Goal: Task Accomplishment & Management: Manage account settings

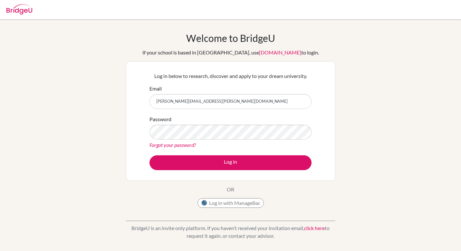
click at [226, 97] on input "[PERSON_NAME][EMAIL_ADDRESS][PERSON_NAME][DOMAIN_NAME]" at bounding box center [230, 101] width 162 height 15
type input "[PERSON_NAME][EMAIL_ADDRESS][PERSON_NAME][DOMAIN_NAME]"
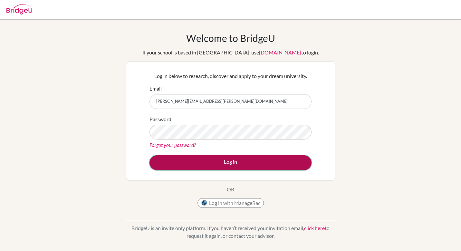
click at [220, 164] on button "Log in" at bounding box center [230, 162] width 162 height 15
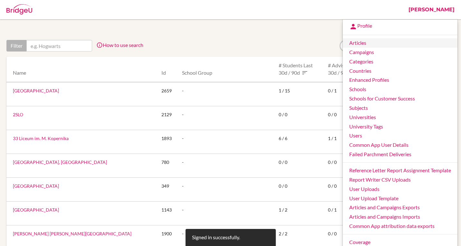
click at [400, 42] on link "Articles" at bounding box center [400, 42] width 115 height 9
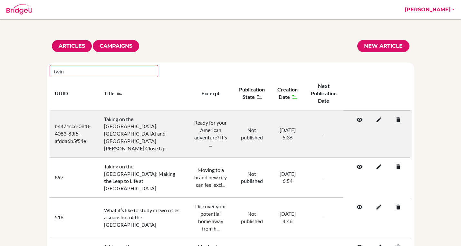
type input "twin"
click at [379, 122] on icon at bounding box center [377, 120] width 6 height 6
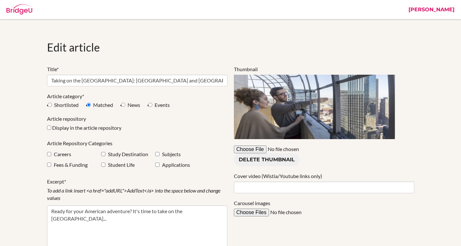
select select "shortlist"
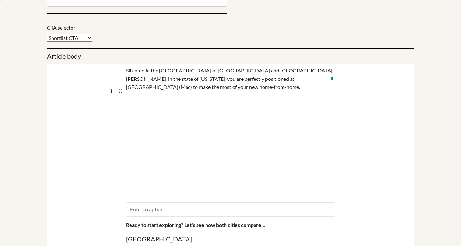
scroll to position [378, 0]
click at [121, 92] on icon at bounding box center [121, 92] width 0 height 0
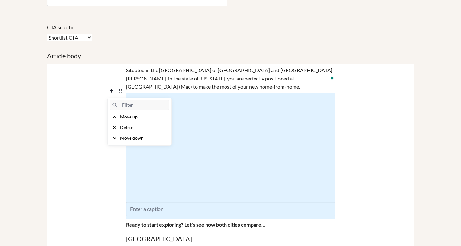
click at [121, 92] on icon at bounding box center [121, 92] width 0 height 0
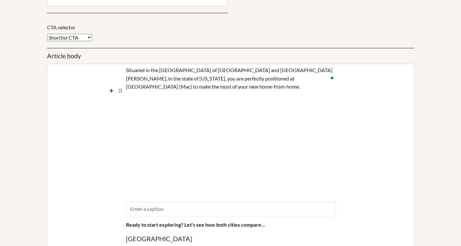
click at [354, 102] on div "https://www.youtube.com/watch?v=Y12NziozCXQ" at bounding box center [230, 156] width 366 height 126
click at [309, 80] on div "Situated in the Twin Cities of Minneapolis and Saint Paul, in the state of Minn…" at bounding box center [230, 78] width 209 height 29
click at [111, 91] on icon at bounding box center [112, 91] width 8 height 8
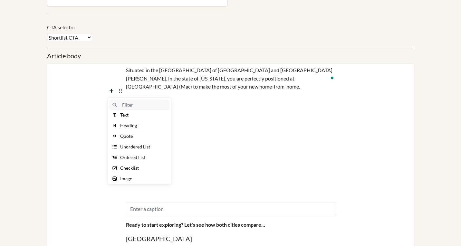
scroll to position [0, 0]
click at [355, 198] on div "https://www.youtube.com/watch?v=Y12NziozCXQ" at bounding box center [230, 156] width 366 height 126
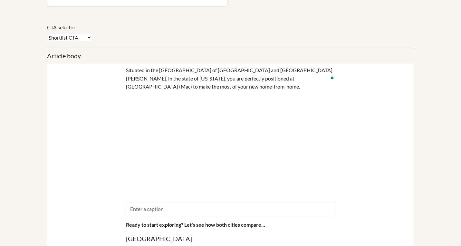
click at [344, 189] on div "https://www.youtube.com/watch?v=Y12NziozCXQ" at bounding box center [230, 156] width 366 height 126
click at [348, 118] on div "https://www.youtube.com/watch?v=Y12NziozCXQ" at bounding box center [230, 156] width 366 height 126
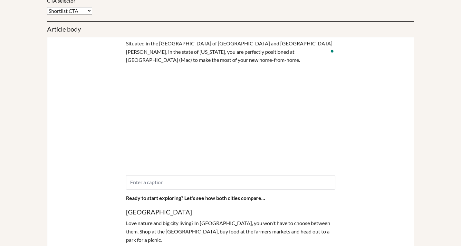
scroll to position [437, 0]
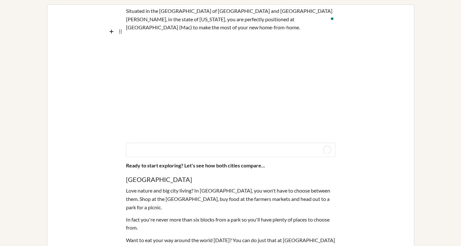
click at [255, 147] on div "To enrich screen reader interactions, please activate Accessibility in Grammarl…" at bounding box center [230, 150] width 209 height 14
click at [333, 148] on div "To enrich screen reader interactions, please activate Accessibility in Grammarl…" at bounding box center [230, 150] width 209 height 14
click at [344, 128] on div "https://www.youtube.com/watch?v=Y12NziozCXQ" at bounding box center [230, 96] width 366 height 126
click at [324, 133] on div "https://www.youtube.com/watch?v=Y12NziozCXQ" at bounding box center [230, 96] width 209 height 126
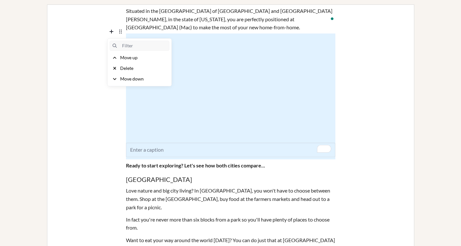
click at [123, 31] on icon at bounding box center [121, 32] width 8 height 8
click at [124, 69] on div "Delete" at bounding box center [126, 68] width 13 height 6
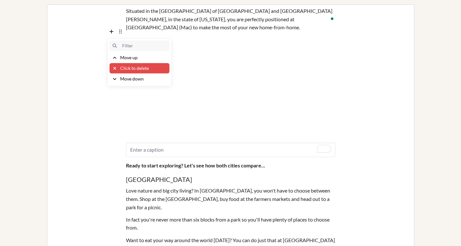
click at [141, 67] on div "Click to delete" at bounding box center [134, 68] width 29 height 6
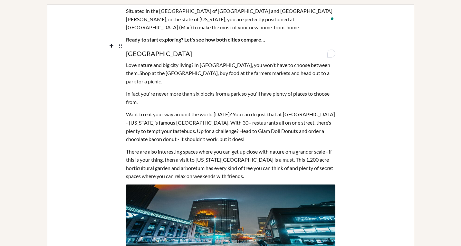
click at [230, 46] on h4 "Minneapolis" at bounding box center [230, 52] width 209 height 13
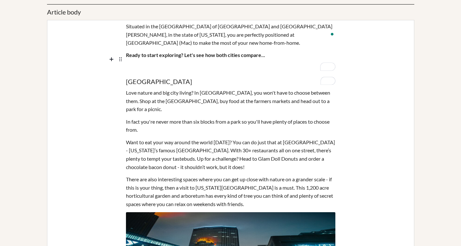
scroll to position [389, 0]
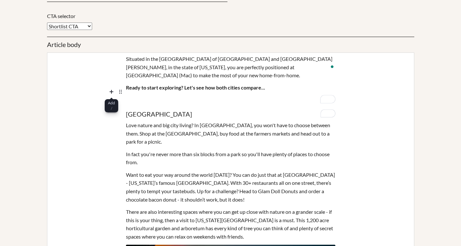
click at [112, 93] on icon at bounding box center [112, 92] width 8 height 8
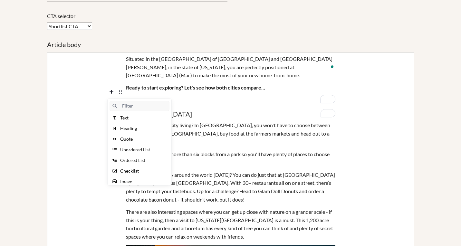
scroll to position [4, 0]
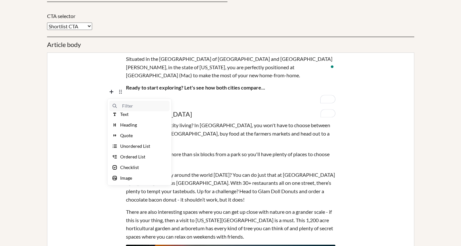
click at [148, 94] on div "To enrich screen reader interactions, please activate Accessibility in Grammarl…" at bounding box center [230, 100] width 209 height 12
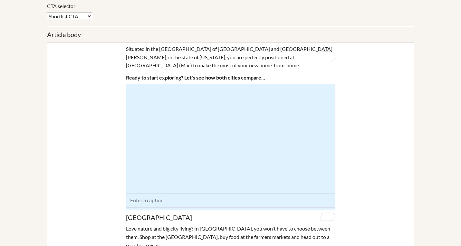
scroll to position [386, 0]
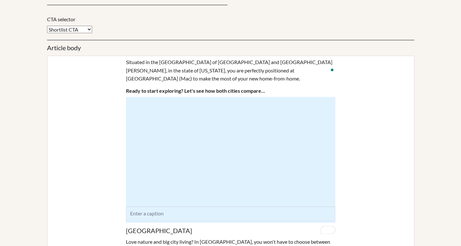
click at [185, 88] on b "Ready to start exploring? Let's see how both cities compare..." at bounding box center [195, 91] width 139 height 6
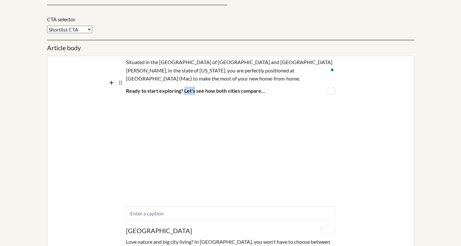
click at [185, 88] on b "Ready to start exploring? Let's see how both cities compare..." at bounding box center [195, 91] width 139 height 6
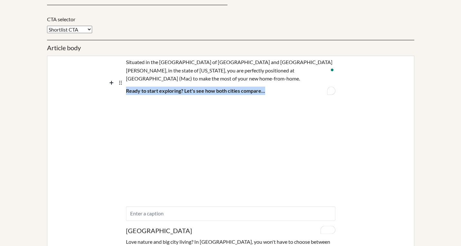
click at [185, 88] on b "Ready to start exploring? Let's see how both cities compare..." at bounding box center [195, 91] width 139 height 6
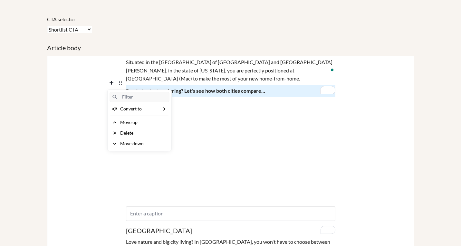
drag, startPoint x: 118, startPoint y: 84, endPoint x: 95, endPoint y: 108, distance: 33.2
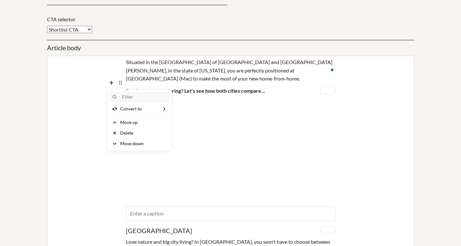
click at [124, 142] on div "Move down" at bounding box center [132, 143] width 24 height 6
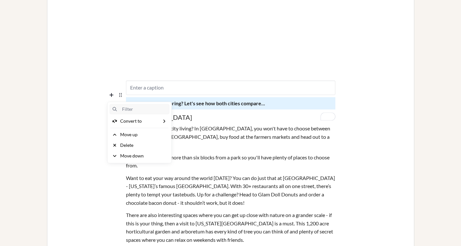
click at [262, 151] on div "In fact you're never more than six blocks from a park so you'll have plenty of …" at bounding box center [230, 161] width 209 height 21
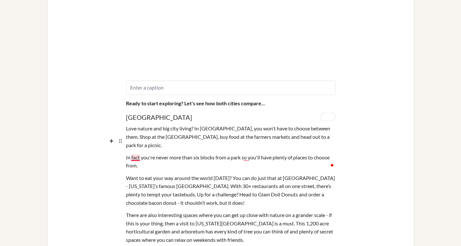
click at [138, 151] on div "In fact you're never more than six blocks from a park so you'll have plenty of …" at bounding box center [230, 161] width 209 height 21
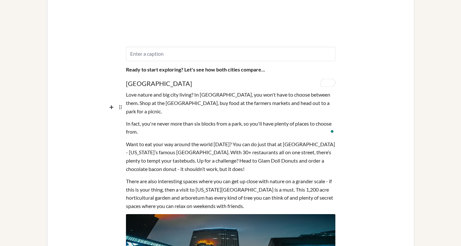
scroll to position [550, 0]
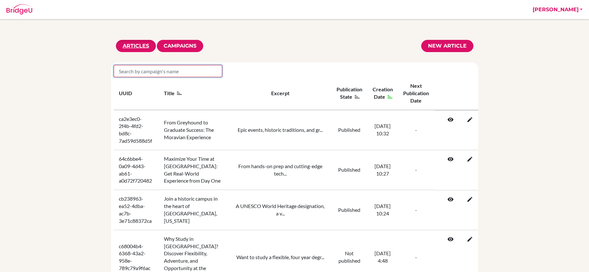
click at [193, 73] on input "search" at bounding box center [168, 71] width 109 height 12
click at [194, 71] on input "search" at bounding box center [168, 71] width 109 height 12
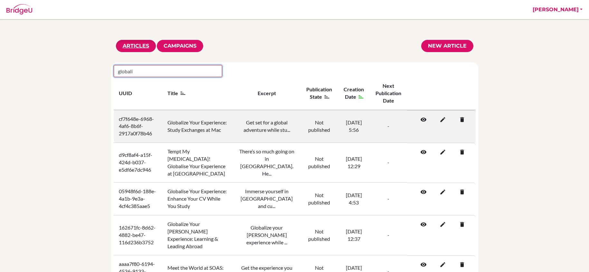
type input "globali"
click at [446, 121] on link at bounding box center [440, 120] width 19 height 8
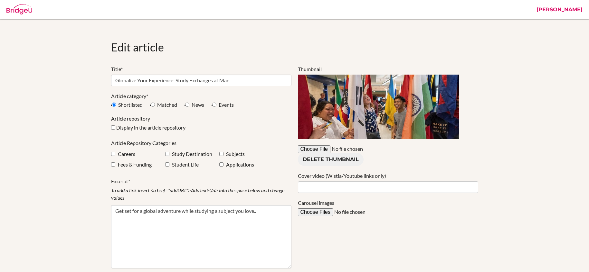
select select "apply"
click at [164, 141] on p "Article Repository Categories" at bounding box center [201, 143] width 180 height 7
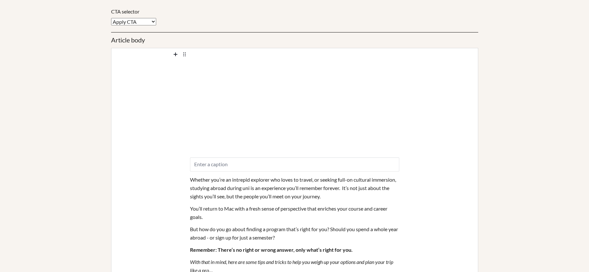
scroll to position [395, 0]
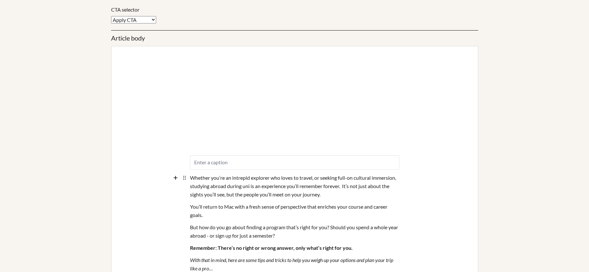
click at [319, 199] on div "Whether you’re an intrepid explorer who loves to travel, or seeking full-on cul…" at bounding box center [294, 186] width 209 height 29
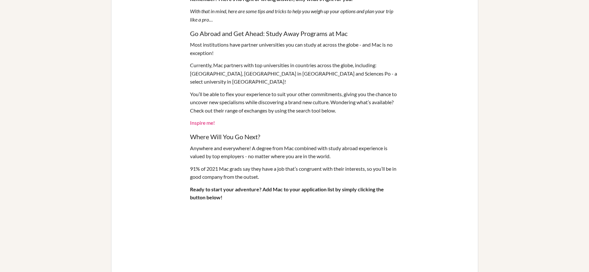
scroll to position [654, 0]
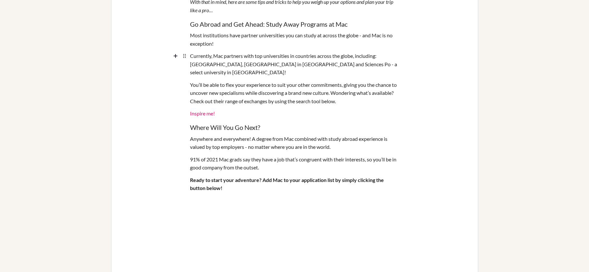
click at [378, 58] on div "Currently, Mac partners with top universities in countries across the globe, in…" at bounding box center [294, 64] width 209 height 29
click at [236, 61] on div "Currently, Mac partners with top universities in countries across the globe, in…" at bounding box center [294, 64] width 209 height 29
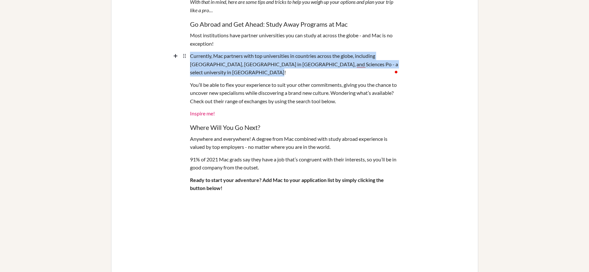
click at [236, 61] on div "Currently, Mac partners with top universities in countries across the globe, in…" at bounding box center [294, 64] width 209 height 29
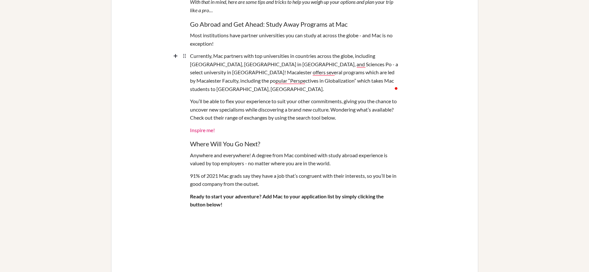
click at [369, 77] on div "Currently, Mac partners with top universities in countries across the globe, in…" at bounding box center [294, 72] width 209 height 45
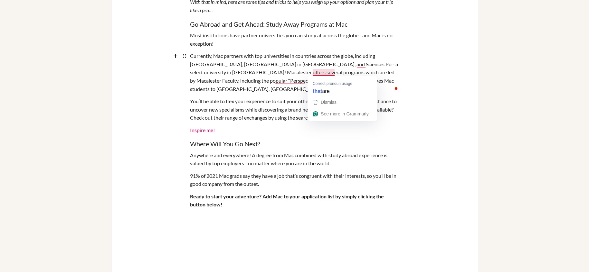
click at [316, 72] on div "Currently, Mac partners with top universities in countries across the globe, in…" at bounding box center [294, 72] width 209 height 45
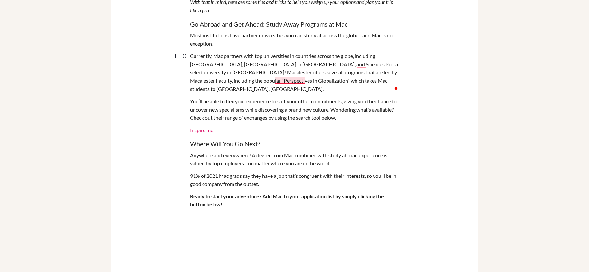
click at [285, 81] on div "Currently, Mac partners with top universities in countries across the globe, in…" at bounding box center [294, 72] width 209 height 45
click at [325, 113] on div "You’ll be able to flex your experience to suit your other commitments, giving y…" at bounding box center [294, 109] width 209 height 29
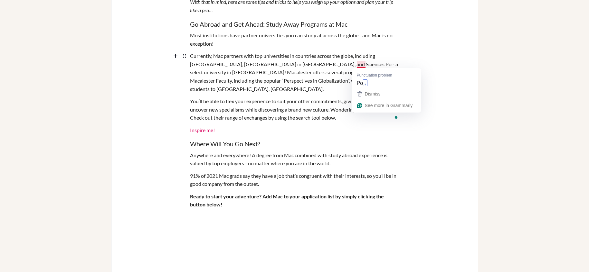
click at [361, 66] on div "Currently, Mac partners with top universities in countries across the globe, in…" at bounding box center [294, 72] width 209 height 45
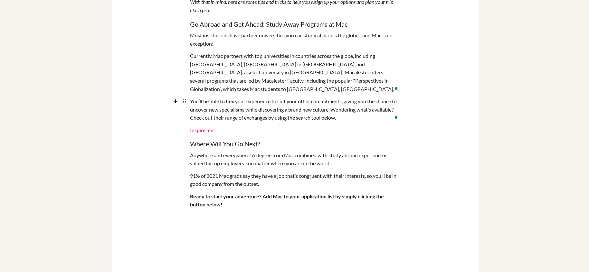
click at [338, 106] on div "You’ll be able to flex your experience to suit your other commitments, giving y…" at bounding box center [294, 109] width 209 height 29
click at [269, 90] on div "Currently, Mac partners with top universities in countries across the globe, in…" at bounding box center [294, 72] width 209 height 45
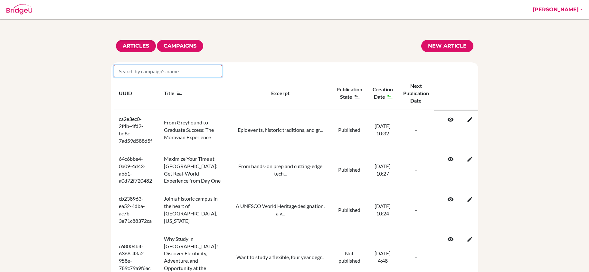
click at [167, 72] on input "search" at bounding box center [168, 71] width 109 height 12
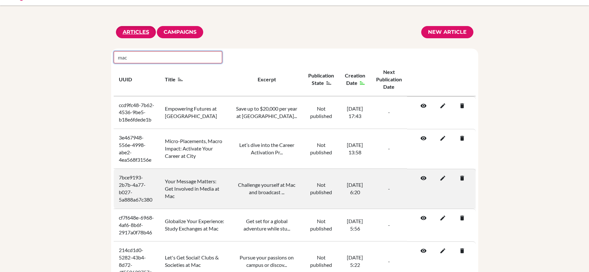
scroll to position [52, 0]
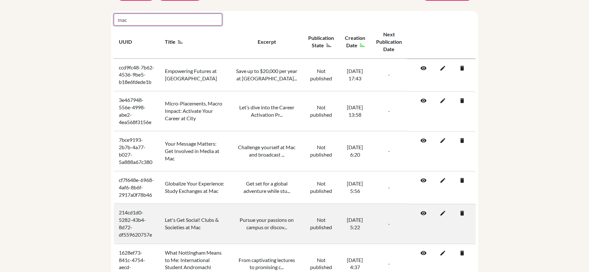
type input "mac"
click at [441, 215] on icon at bounding box center [441, 213] width 6 height 6
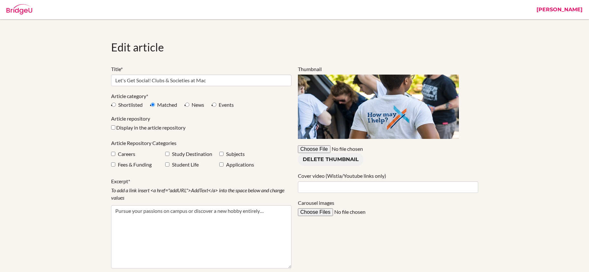
select select "shortlist"
click at [144, 138] on div "Title* Let's Get Social! Clubs & Societies at Mac Article category* Shortlisted…" at bounding box center [201, 230] width 187 height 328
click at [127, 127] on label "Display in the article repository" at bounding box center [154, 127] width 76 height 7
click at [115, 127] on input "Display in the article repository" at bounding box center [113, 128] width 4 height 4
checkbox input "true"
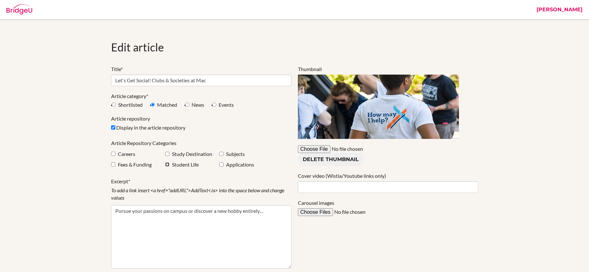
click at [166, 165] on life"] "checkbox" at bounding box center [167, 165] width 4 height 4
checkbox life"] "true"
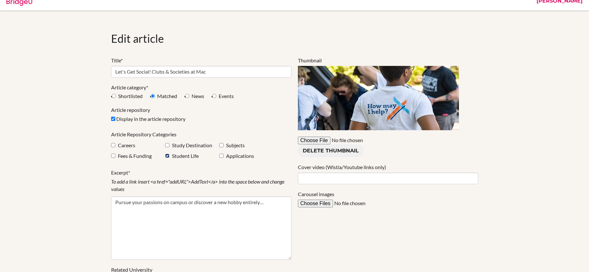
scroll to position [8, 0]
click at [399, 139] on div "Delete thumbnail" at bounding box center [388, 147] width 180 height 21
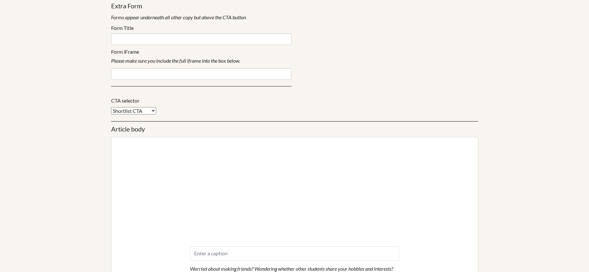
scroll to position [312, 0]
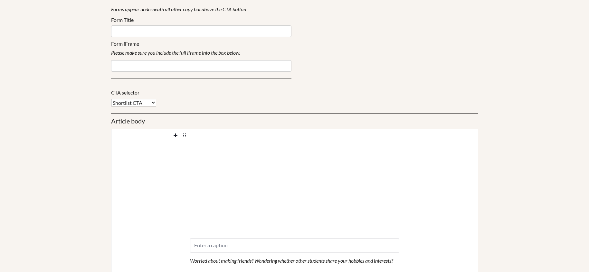
click at [184, 135] on icon at bounding box center [185, 136] width 8 height 8
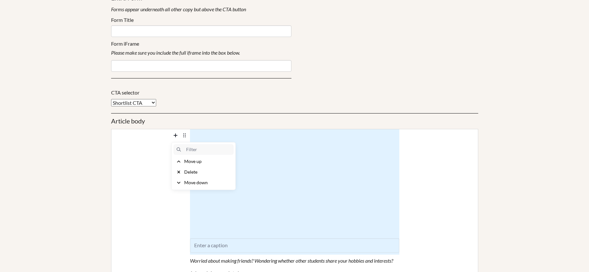
click at [195, 173] on div "Delete" at bounding box center [190, 172] width 13 height 6
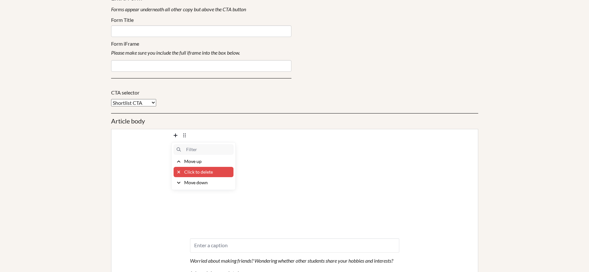
click at [195, 173] on div "Click to delete" at bounding box center [198, 172] width 29 height 6
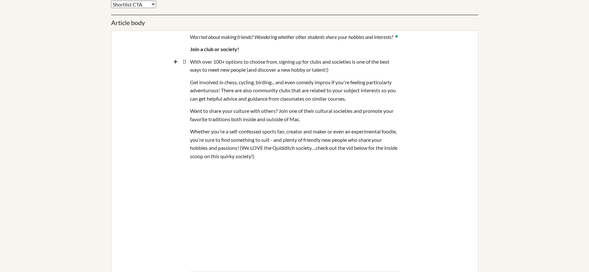
scroll to position [415, 0]
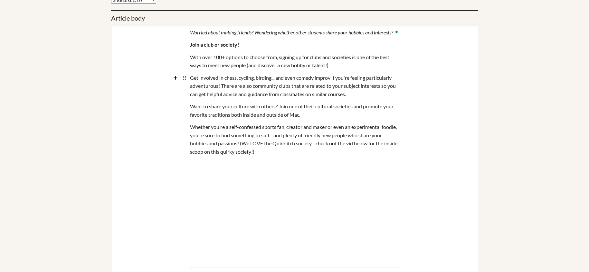
click at [246, 85] on div "Get involved in chess, cycling, birding... and even comedy improv if you're fee…" at bounding box center [294, 85] width 209 height 29
paste div "To enrich screen reader interactions, please activate Accessibility in Grammarl…"
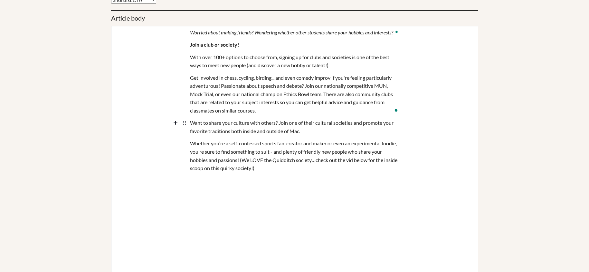
click at [244, 131] on div "Want to share your culture with others? Join one of their cultural societies an…" at bounding box center [294, 127] width 209 height 21
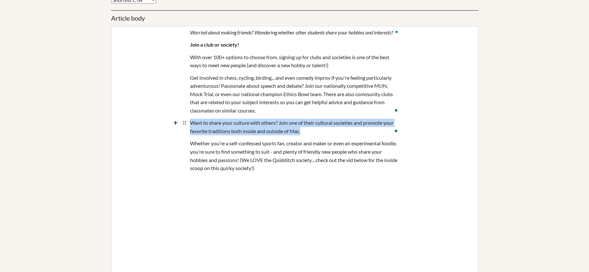
click at [244, 131] on div "Want to share your culture with others? Join one of their cultural societies an…" at bounding box center [294, 127] width 209 height 21
paste div "To enrich screen reader interactions, please activate Accessibility in Grammarl…"
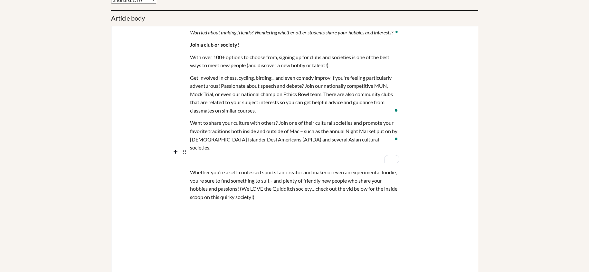
paste div "To enrich screen reader interactions, please activate Accessibility in Grammarl…"
click at [263, 154] on div "https://youtu.be/6u4FYeHYKDQ?si=t7GA3AENbylPi422" at bounding box center [294, 160] width 209 height 12
click at [331, 157] on div "https://youtu.be/6u4FYeHYKDQ?si=t7GA3AENbylPi422" at bounding box center [294, 160] width 209 height 12
click at [296, 154] on div "https://youtu.be/6u4FYeHYKDQ?si=t7GA3AENbylPi4" at bounding box center [294, 160] width 209 height 12
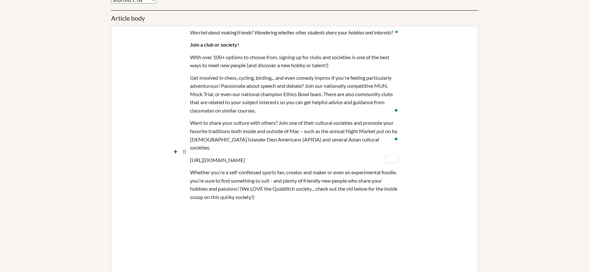
click at [296, 154] on div "https://youtu.be/6u4FYeHYKDQ?si=t7GA3AENbylPi4" at bounding box center [294, 160] width 209 height 12
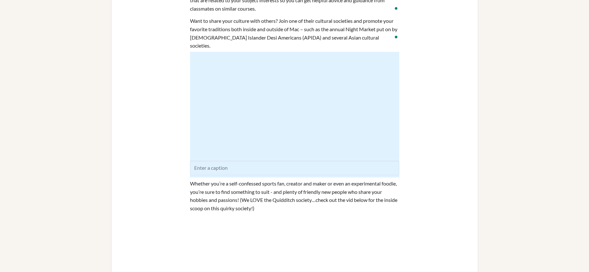
scroll to position [519, 0]
click at [287, 182] on div "Whether you’re a self-confessed sports fan, creator and maker or even an experi…" at bounding box center [294, 194] width 209 height 37
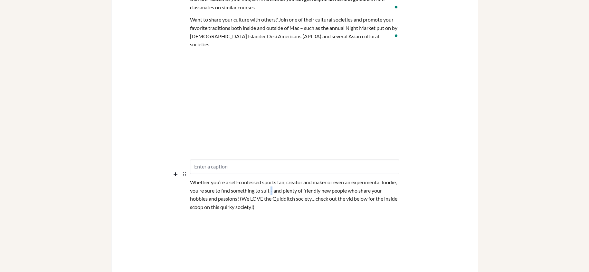
click at [287, 182] on div "Whether you’re a self-confessed sports fan, creator and maker or even an experi…" at bounding box center [294, 194] width 209 height 37
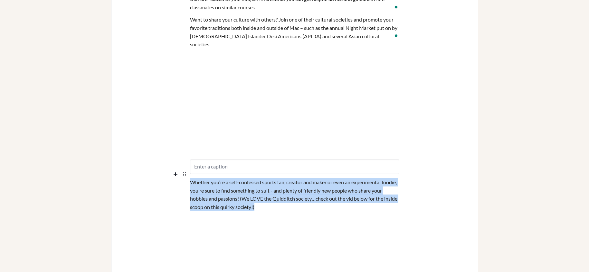
click at [287, 182] on div "Whether you’re a self-confessed sports fan, creator and maker or even an experi…" at bounding box center [294, 194] width 209 height 37
paste div "To enrich screen reader interactions, please activate Accessibility in Grammarl…"
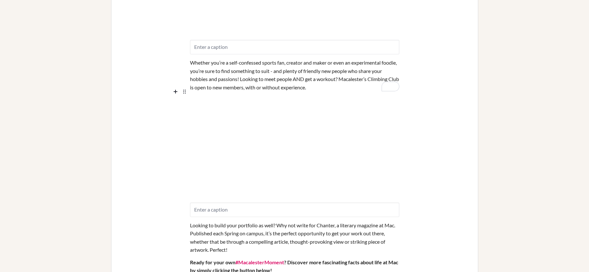
scroll to position [641, 0]
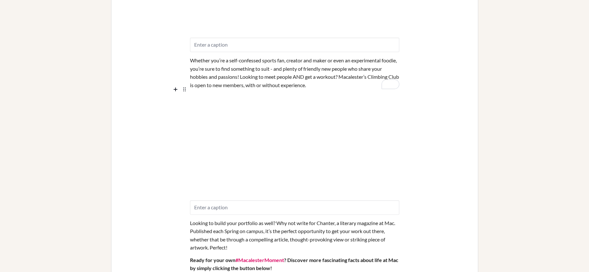
click at [187, 88] on icon at bounding box center [185, 90] width 8 height 8
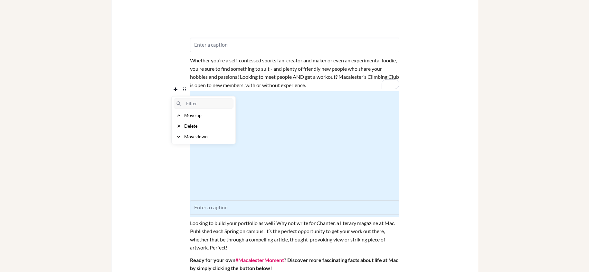
click at [195, 127] on div "Delete" at bounding box center [190, 126] width 13 height 6
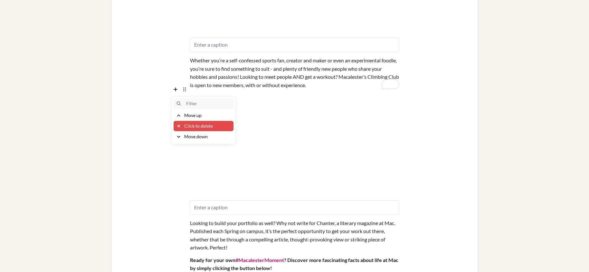
click at [195, 127] on div "Click to delete" at bounding box center [198, 126] width 29 height 6
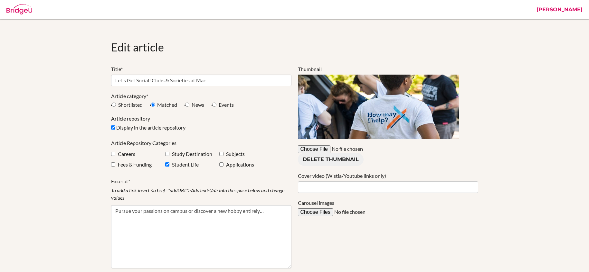
select select "shortlist"
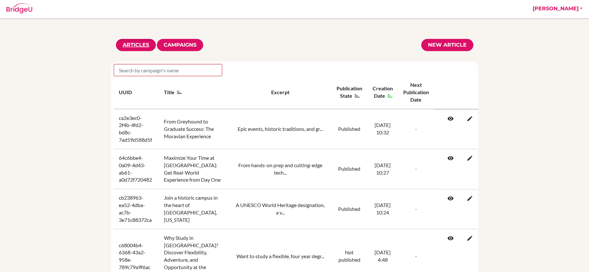
scroll to position [1, 0]
click at [192, 70] on input "search" at bounding box center [168, 70] width 109 height 12
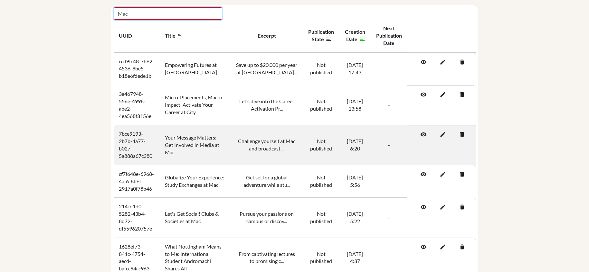
scroll to position [53, 0]
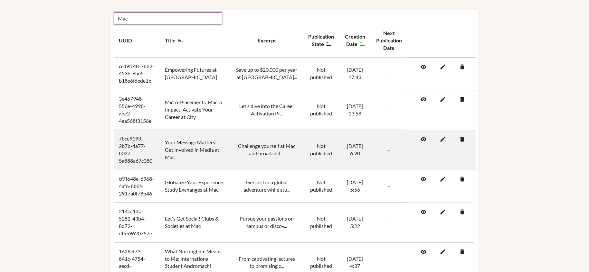
type input "Mac"
click at [461, 140] on icon at bounding box center [460, 139] width 6 height 6
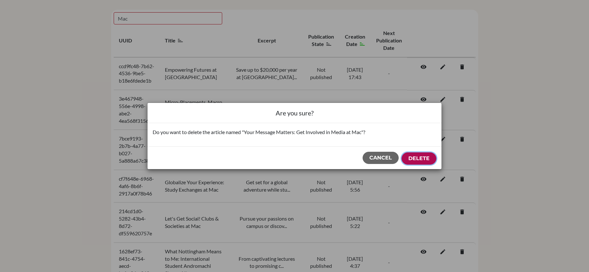
click at [420, 163] on button "Delete" at bounding box center [419, 159] width 35 height 12
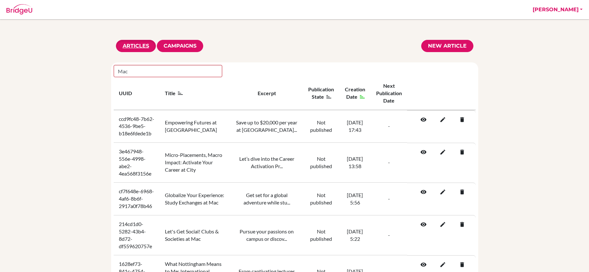
scroll to position [53, 0]
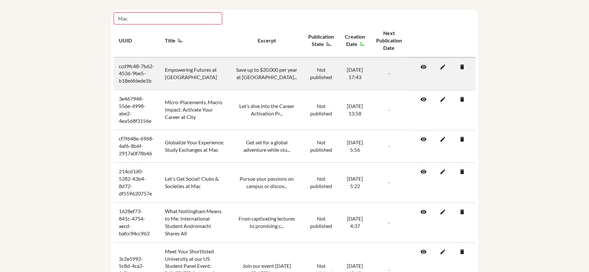
click at [461, 66] on icon at bounding box center [460, 67] width 6 height 6
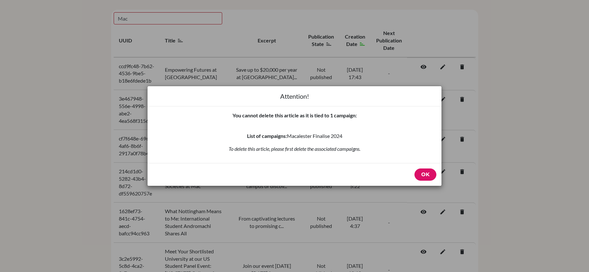
click at [485, 185] on div "Attention! You cannot delete this article as it is tied to 1 campaign: List of …" at bounding box center [294, 136] width 589 height 272
click at [428, 178] on button "Ok" at bounding box center [425, 175] width 22 height 12
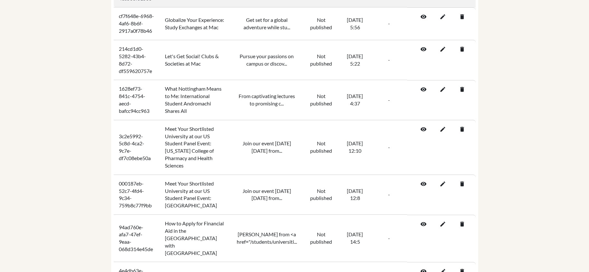
scroll to position [0, 0]
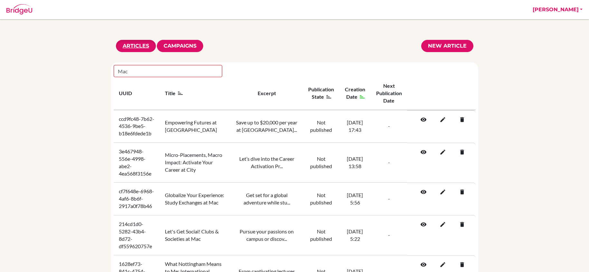
click at [258, 41] on div "Articles Campaigns New article" at bounding box center [294, 46] width 357 height 12
click at [167, 66] on input "Mac" at bounding box center [168, 71] width 109 height 12
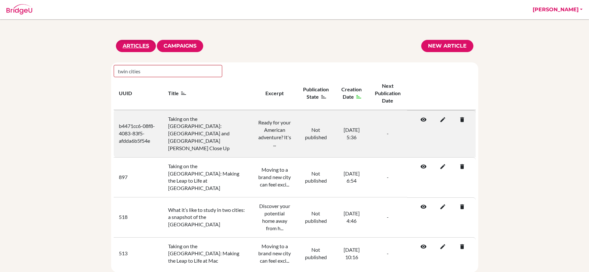
click at [142, 125] on td "b4471cc6-08f8-4083-83f5-afdda6b5f54e" at bounding box center [138, 134] width 49 height 48
click at [143, 125] on td "b4471cc6-08f8-4083-83f5-afdda6b5f54e" at bounding box center [138, 134] width 49 height 48
copy td "b4471cc6-08f8-4083-83f5-afdda6b5f54e"
click at [200, 131] on td "Taking on the Twin Cities: Minneapolis and Saint Paul Close Up" at bounding box center [208, 134] width 90 height 48
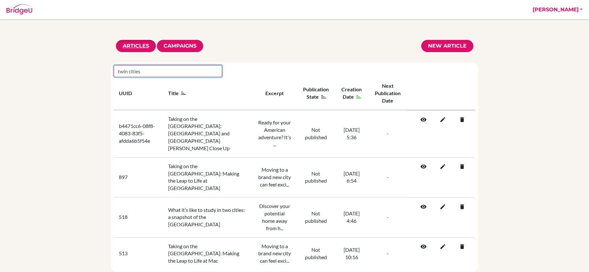
click at [190, 72] on input "twin cities" at bounding box center [168, 71] width 109 height 12
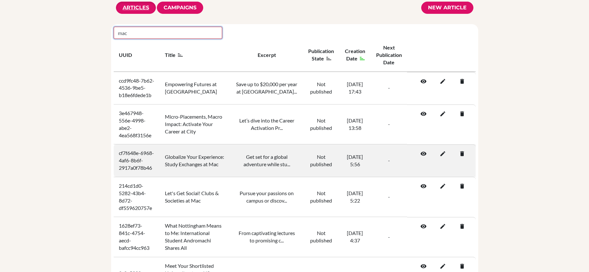
scroll to position [46, 0]
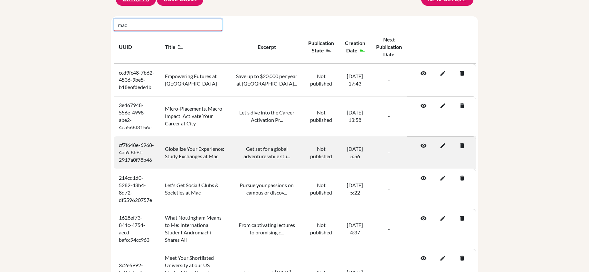
type input "mac"
drag, startPoint x: 160, startPoint y: 163, endPoint x: 118, endPoint y: 146, distance: 45.4
click at [118, 146] on td "cf7f648e-6968-4af6-8b6f-2917a0f78b46" at bounding box center [137, 153] width 46 height 33
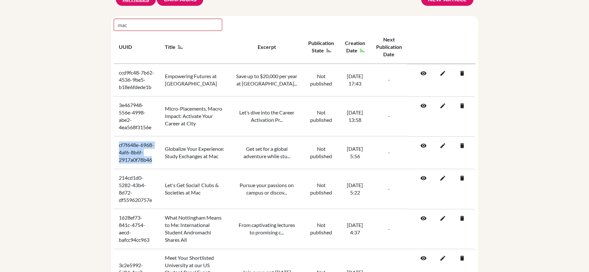
copy td "cf7f648e-6968-4af6-8b6f-2917a0f78b46"
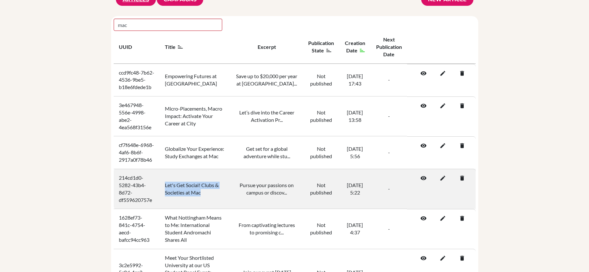
drag, startPoint x: 177, startPoint y: 197, endPoint x: 167, endPoint y: 181, distance: 19.3
click at [167, 181] on td "Let's Get Social! Clubs & Societies at Mac" at bounding box center [195, 189] width 71 height 40
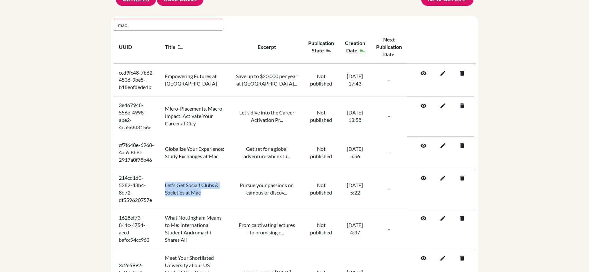
copy td "Let's Get Social! Clubs & Societies at Mac"
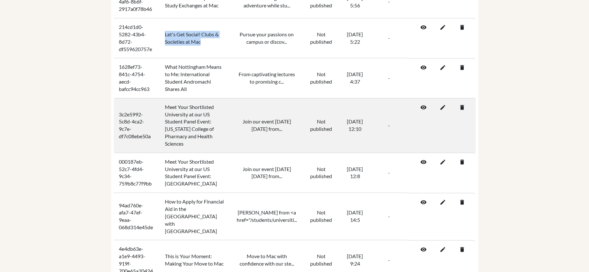
scroll to position [189, 0]
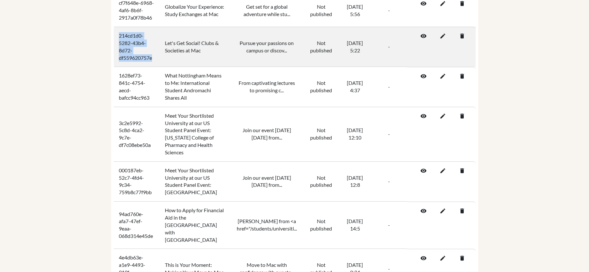
drag, startPoint x: 154, startPoint y: 58, endPoint x: 118, endPoint y: 35, distance: 42.8
click at [118, 35] on td "214cd1d0-5282-43b4-8d72-df559620757e" at bounding box center [137, 47] width 46 height 40
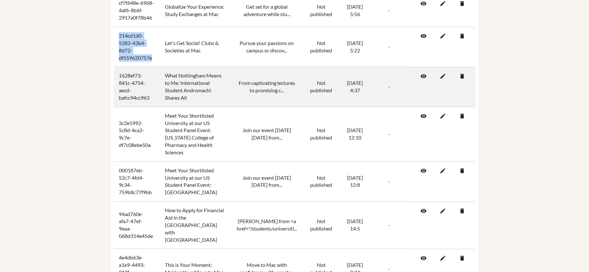
copy td "214cd1d0-5282-43b4-8d72-df559620757e"
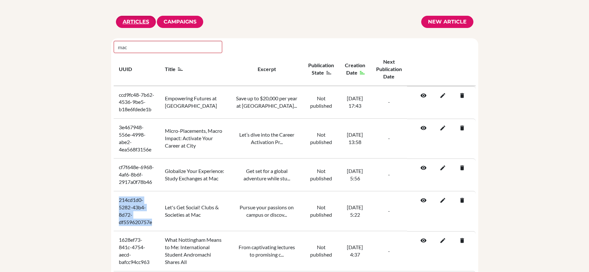
scroll to position [0, 0]
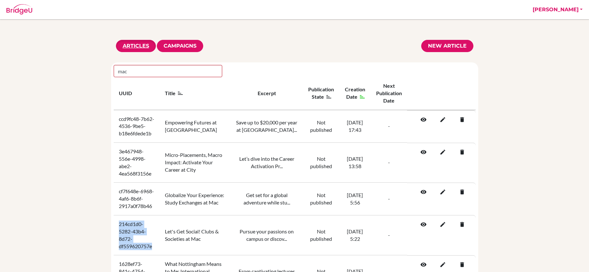
drag, startPoint x: 555, startPoint y: 18, endPoint x: 558, endPoint y: 13, distance: 6.2
click at [555, 18] on link "Andria" at bounding box center [557, 9] width 56 height 19
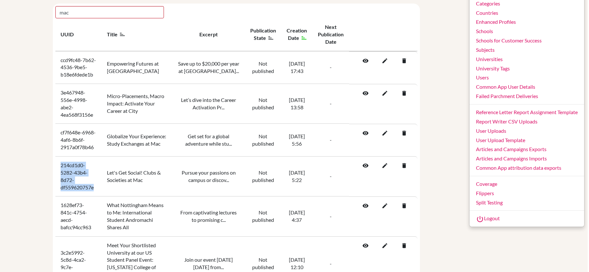
scroll to position [63, 1]
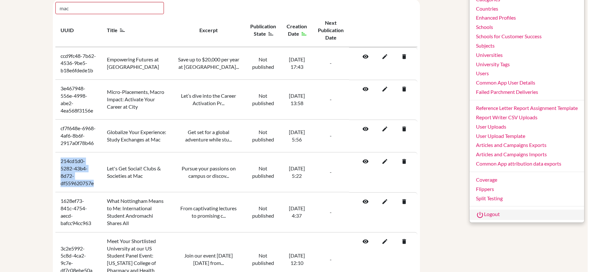
click at [488, 215] on link "Logout" at bounding box center [526, 215] width 115 height 10
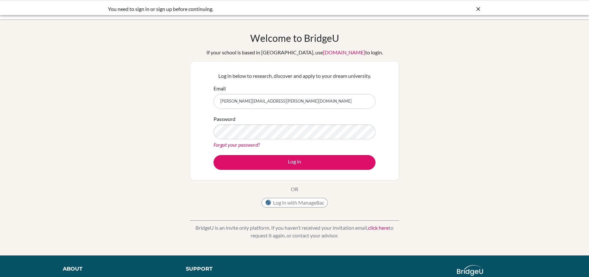
click at [263, 105] on input "[PERSON_NAME][EMAIL_ADDRESS][PERSON_NAME][DOMAIN_NAME]" at bounding box center [294, 101] width 162 height 15
type input "[PERSON_NAME][EMAIL_ADDRESS][PERSON_NAME][DOMAIN_NAME]"
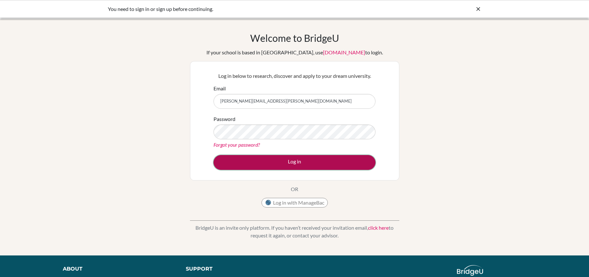
click at [278, 166] on button "Log in" at bounding box center [294, 162] width 162 height 15
